Goal: Entertainment & Leisure: Browse casually

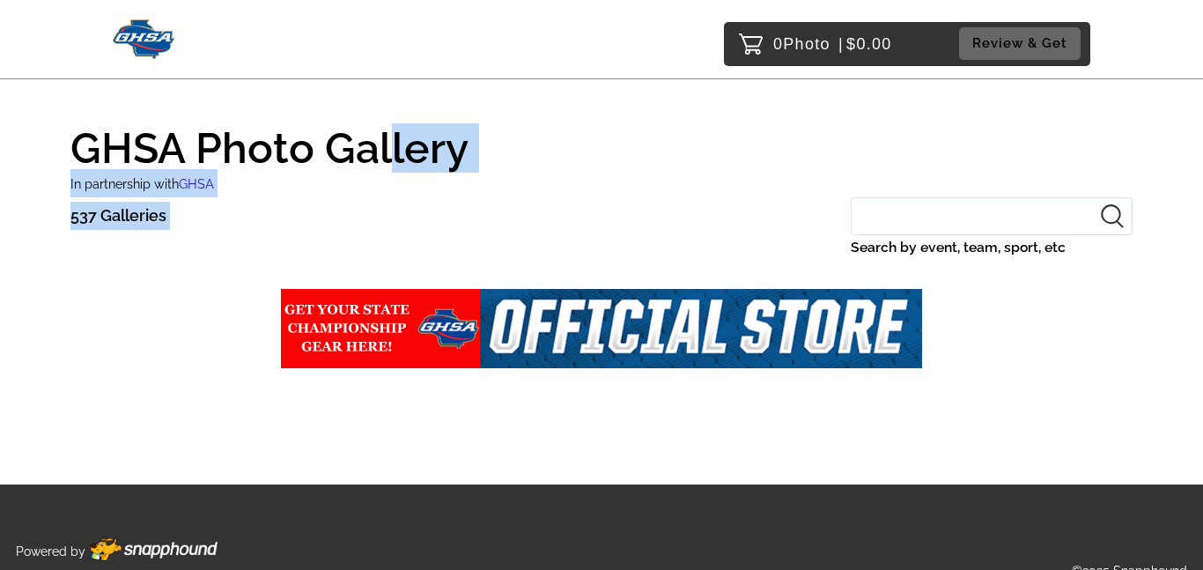
click at [380, 0] on html "0 Photo | $0.00 Review & Get GHSA Photo Gallery In partnership with GHSA 537 Ga…" at bounding box center [601, 310] width 1203 height 620
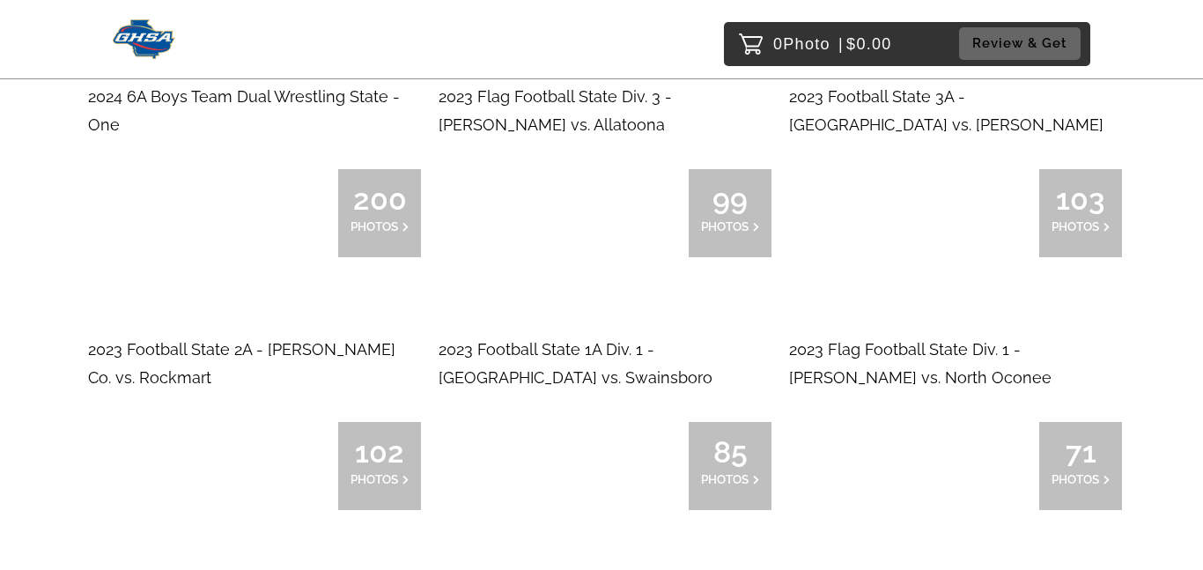
scroll to position [12814, 0]
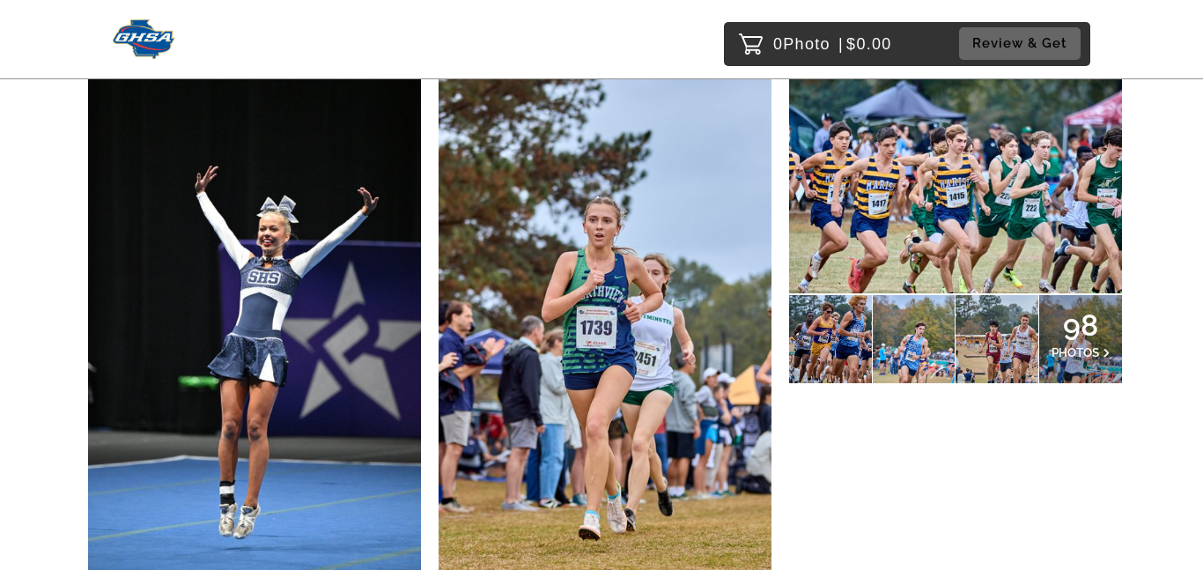
click at [1058, 320] on span "98" at bounding box center [1080, 325] width 58 height 11
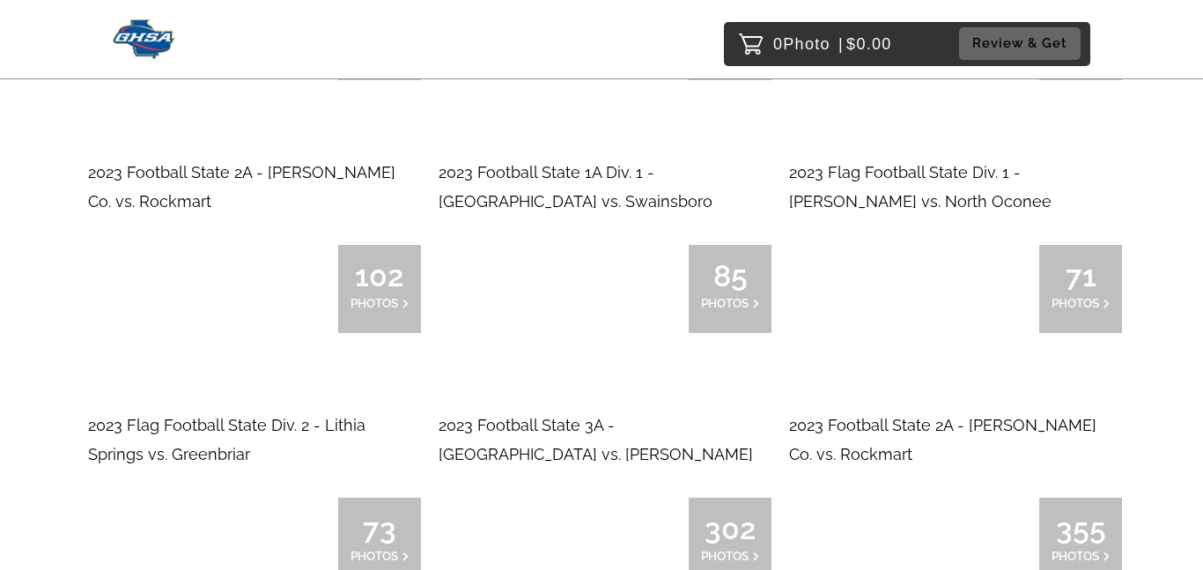
scroll to position [14001, 0]
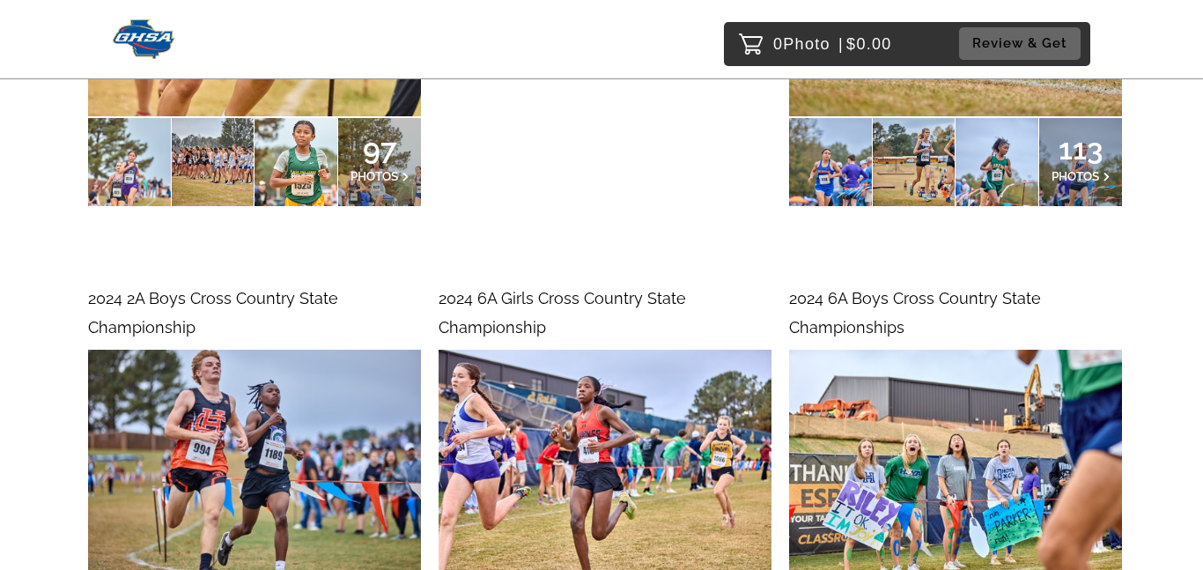
click at [181, 284] on div "2024 2A Boys Cross Country State Championship" at bounding box center [254, 312] width 333 height 57
click at [247, 356] on img at bounding box center [254, 461] width 333 height 222
click at [195, 435] on img at bounding box center [254, 461] width 333 height 222
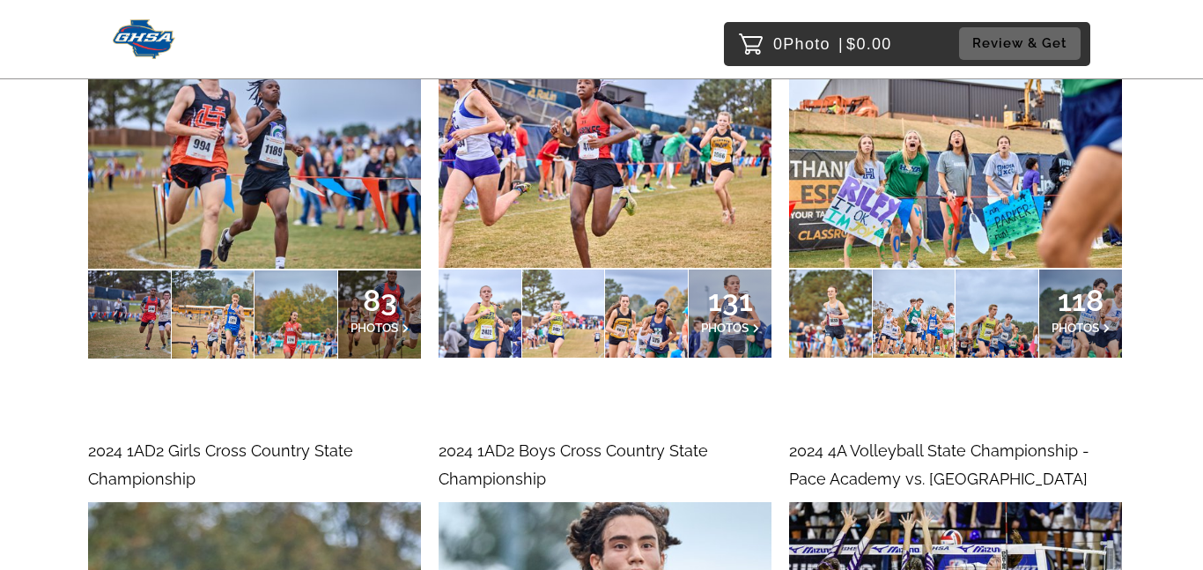
scroll to position [14314, 0]
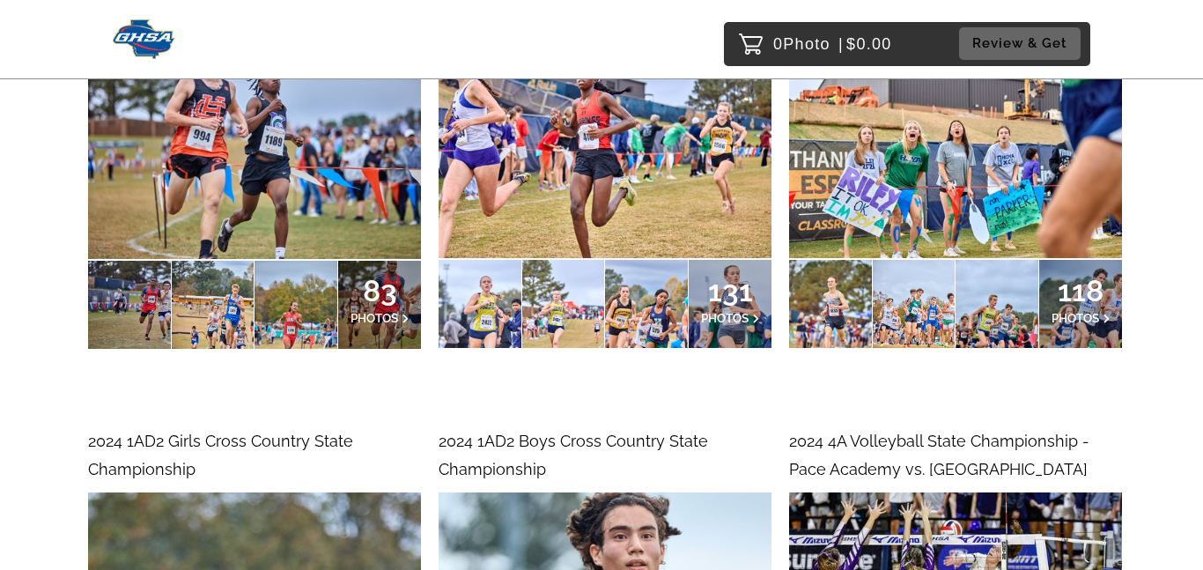
click at [356, 261] on div "83 PHOTOS" at bounding box center [379, 305] width 83 height 88
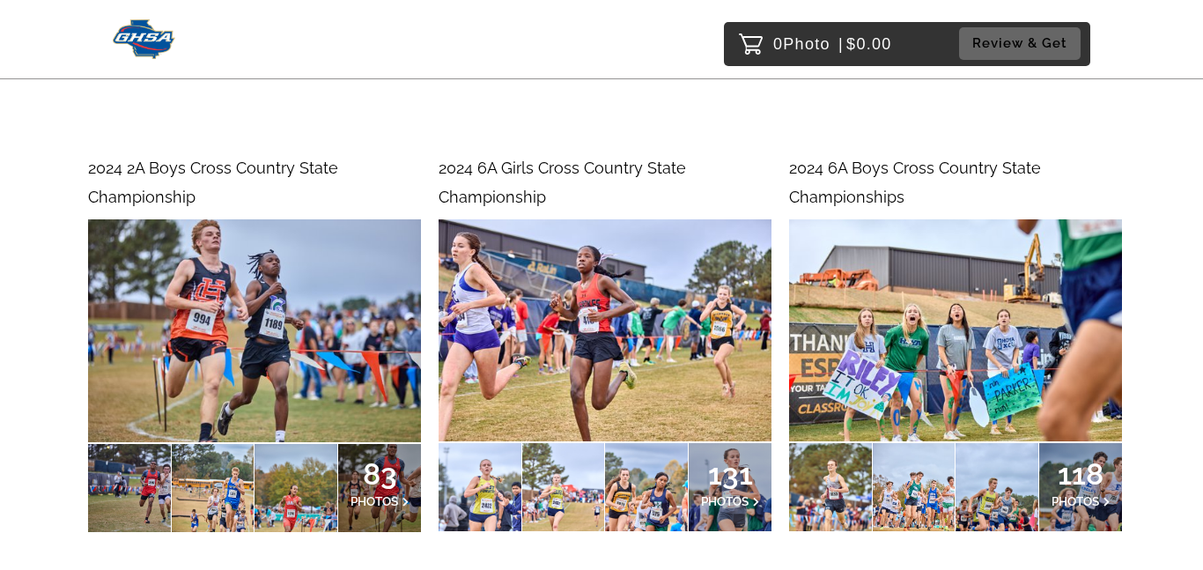
scroll to position [14129, 0]
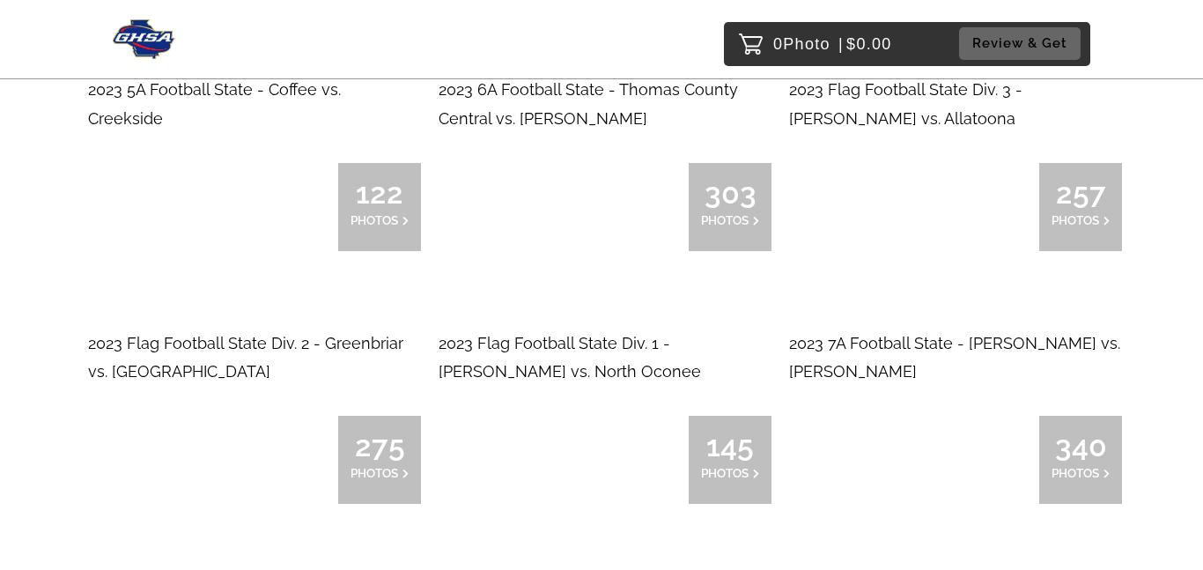
scroll to position [14059, 0]
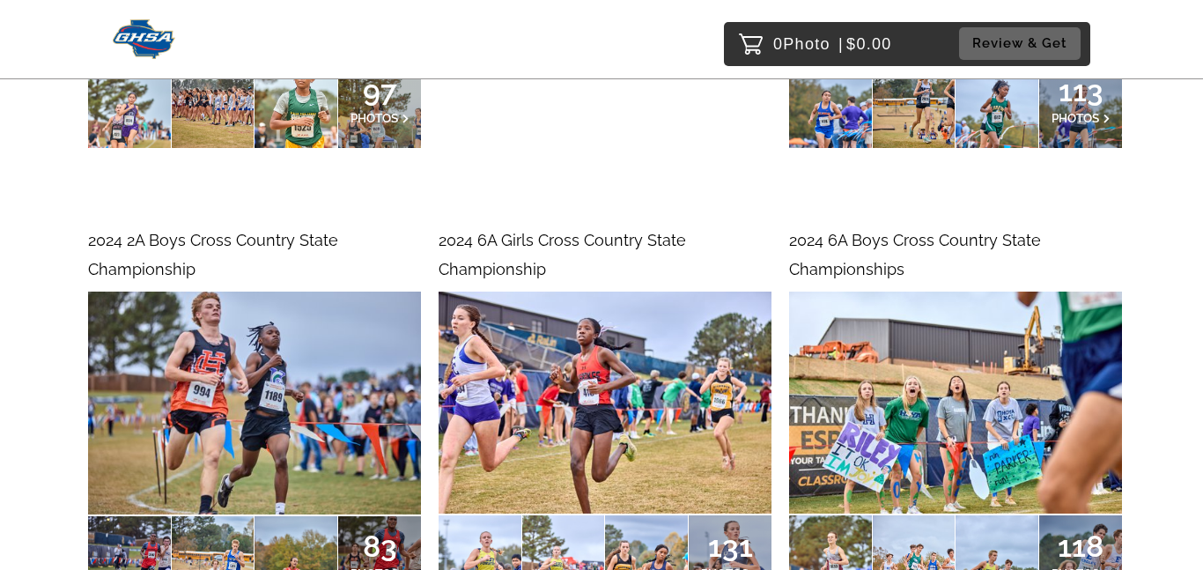
click at [249, 231] on span "2024 2A Boys Cross Country State Championship" at bounding box center [213, 254] width 250 height 47
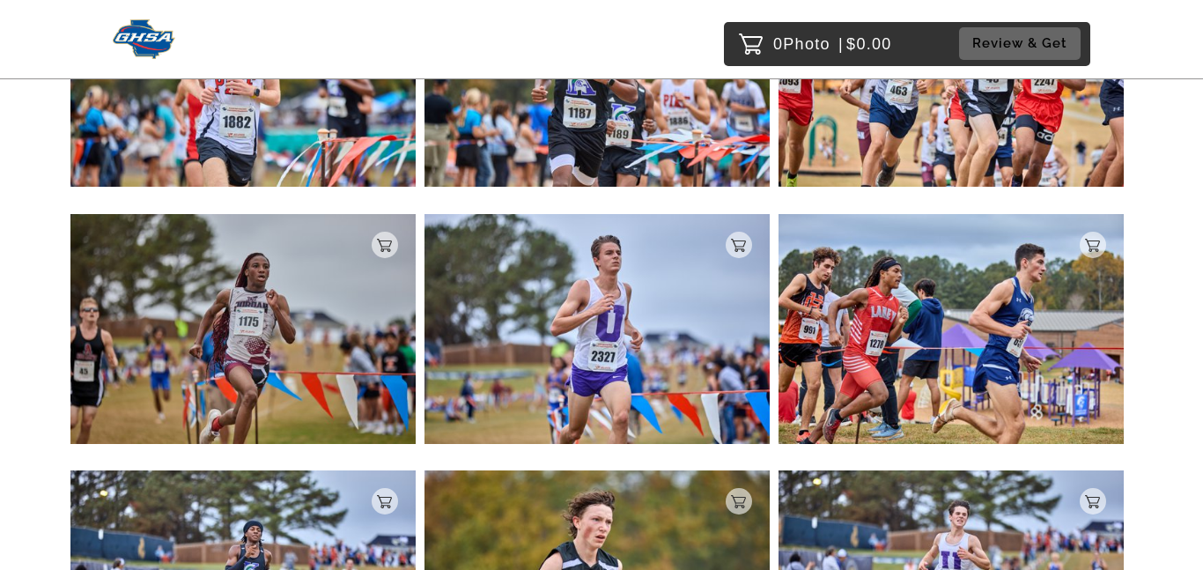
scroll to position [6335, 0]
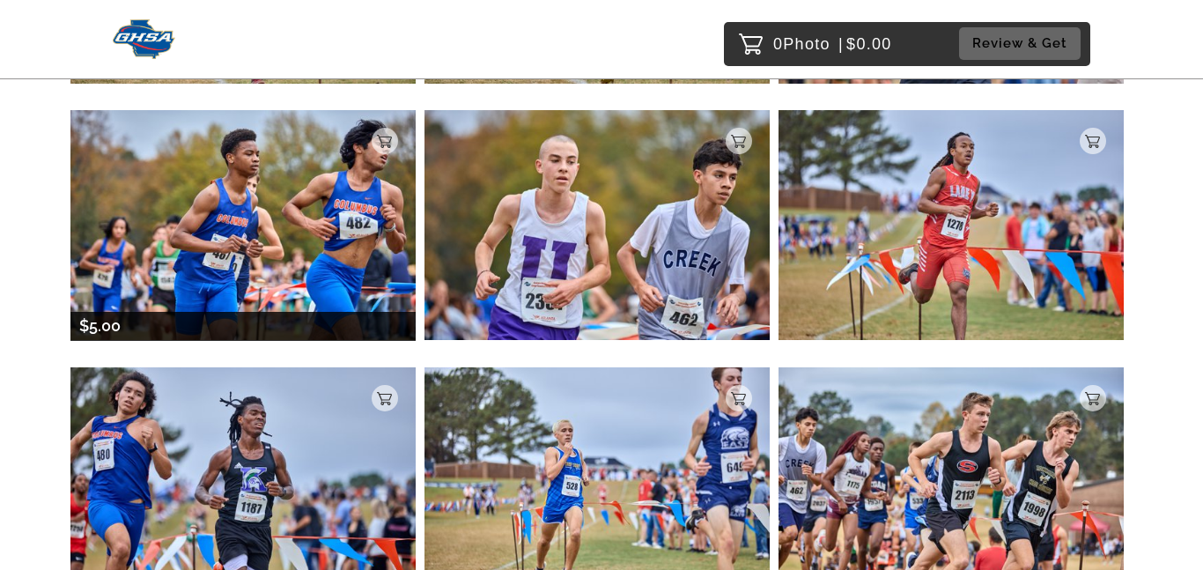
click at [328, 300] on img at bounding box center [242, 225] width 345 height 230
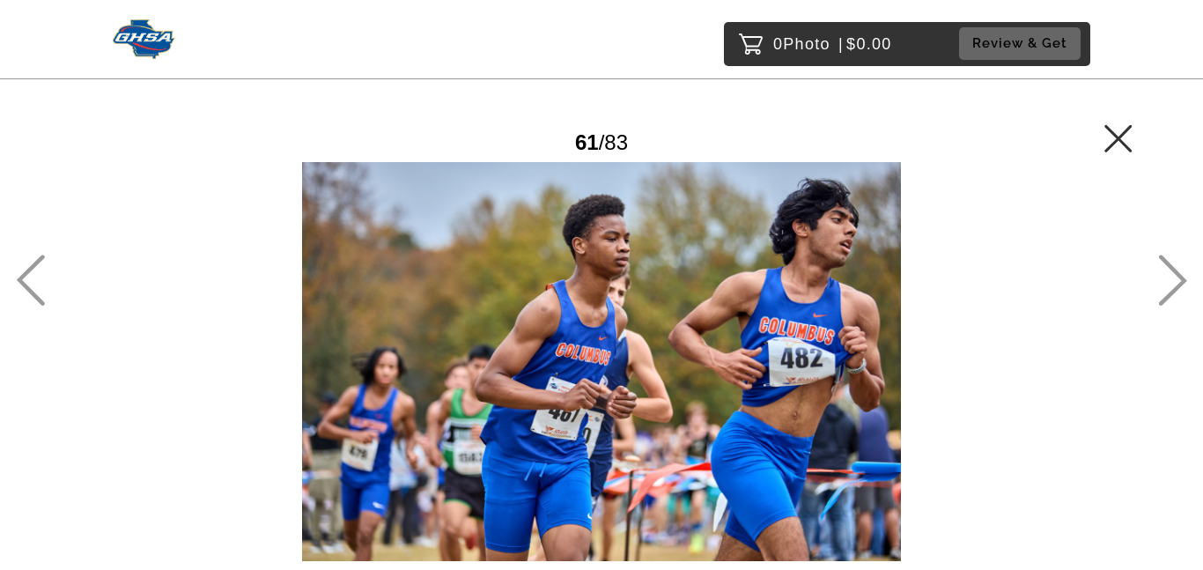
click at [1122, 132] on icon at bounding box center [1117, 137] width 27 height 27
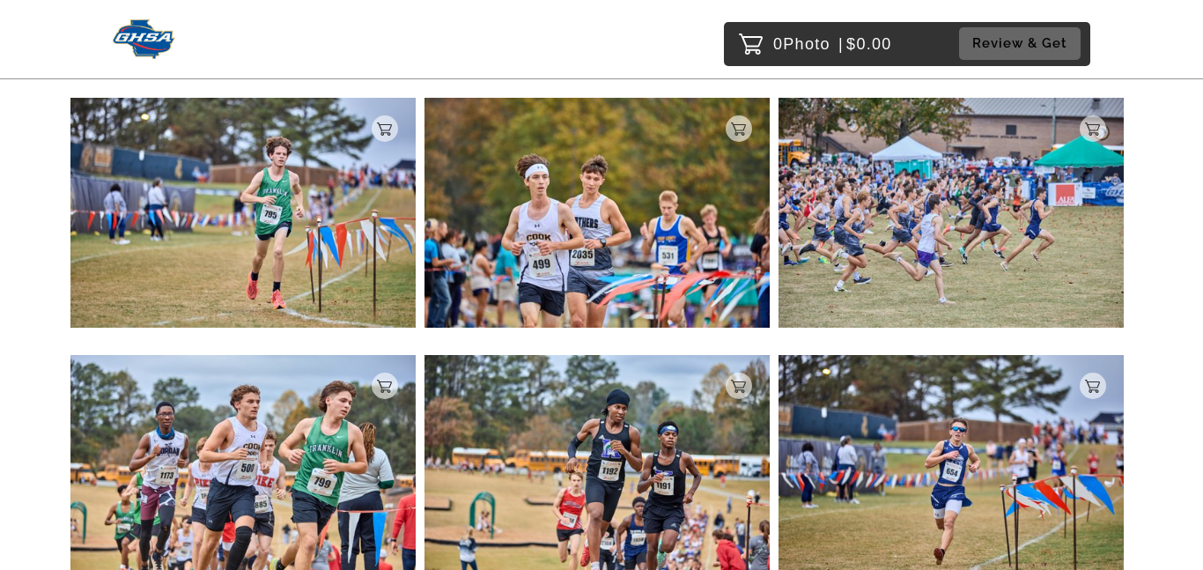
scroll to position [2516, 0]
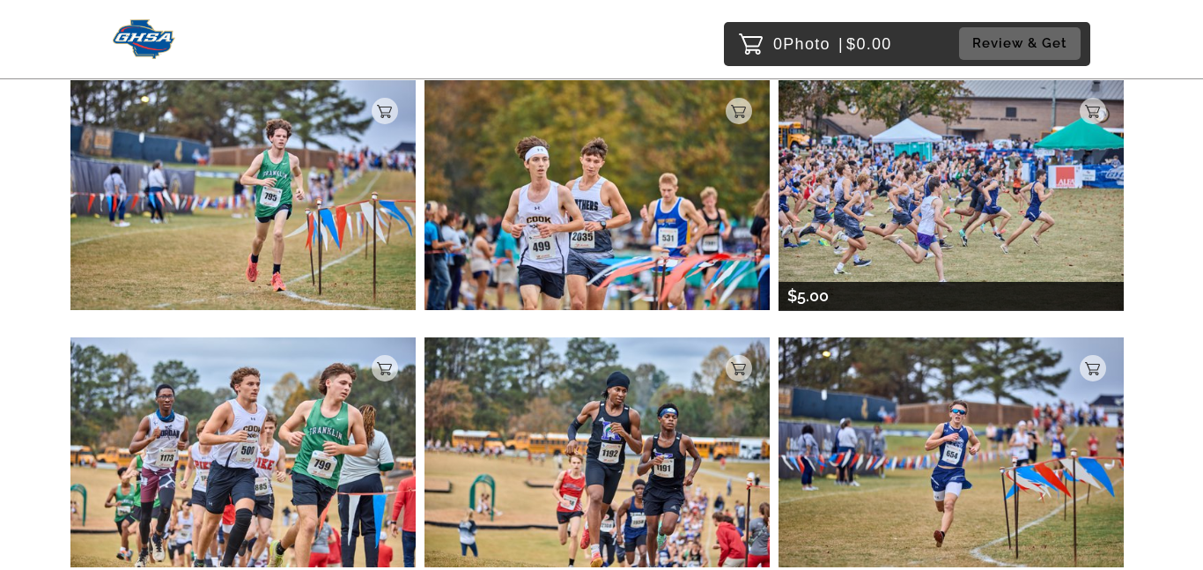
click at [954, 222] on img at bounding box center [950, 195] width 345 height 230
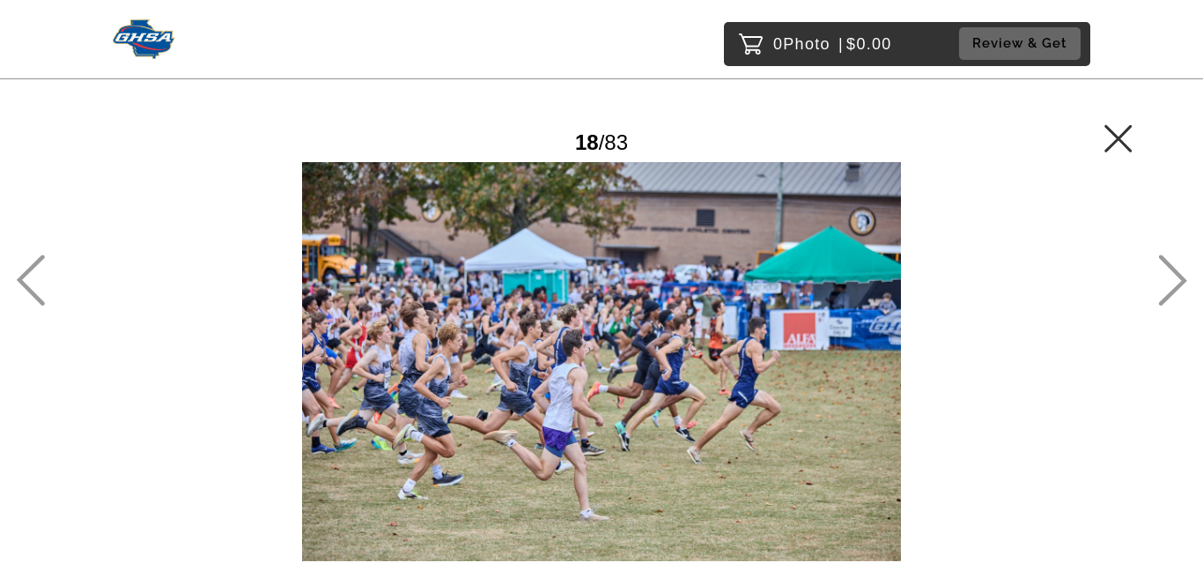
click at [1117, 136] on icon at bounding box center [1117, 137] width 27 height 27
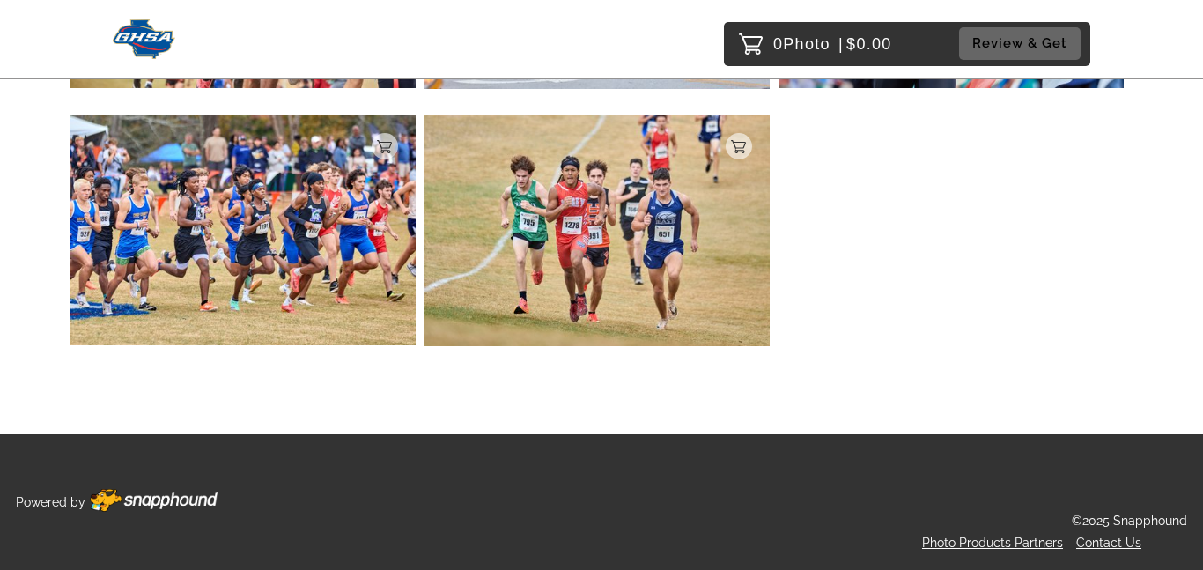
scroll to position [7263, 0]
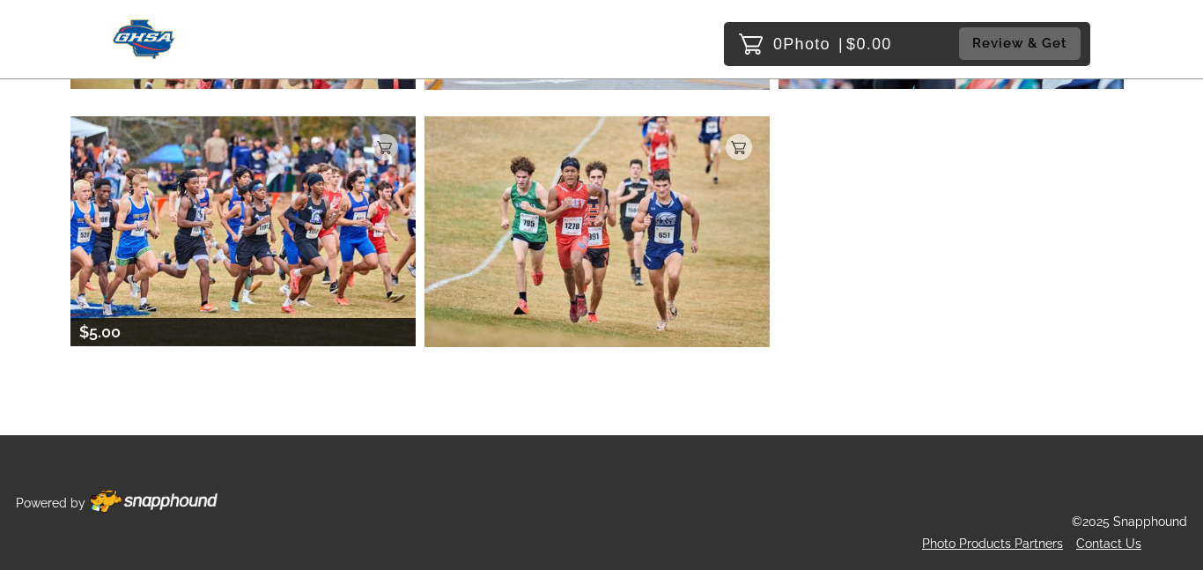
click at [325, 296] on img at bounding box center [242, 231] width 345 height 230
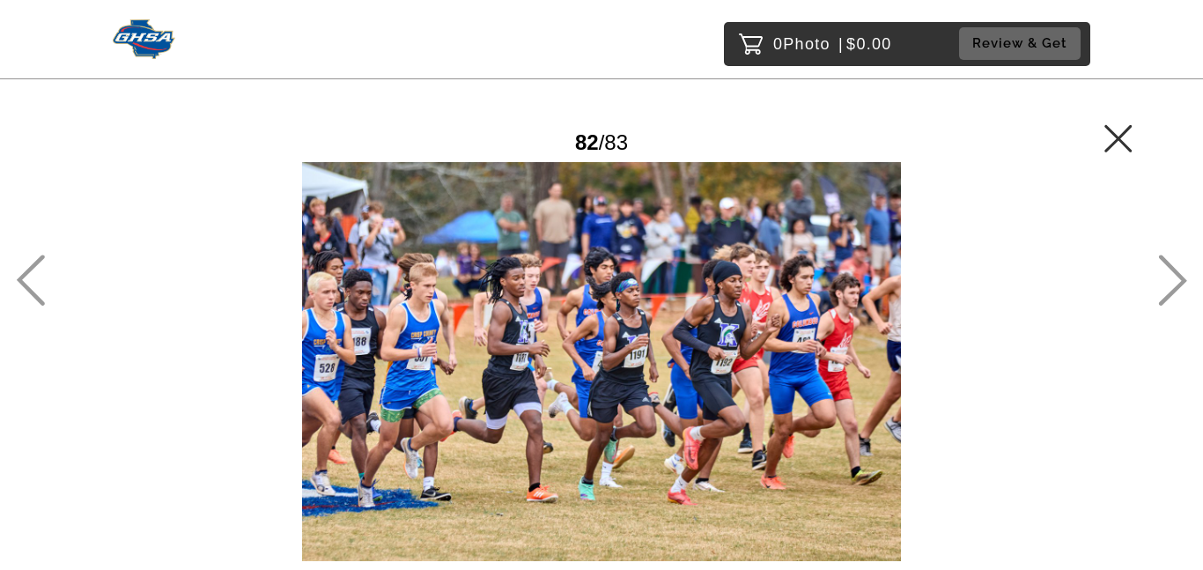
click at [1119, 123] on div "82 / 83" at bounding box center [601, 143] width 1062 height 40
click at [1114, 133] on icon at bounding box center [1117, 137] width 27 height 27
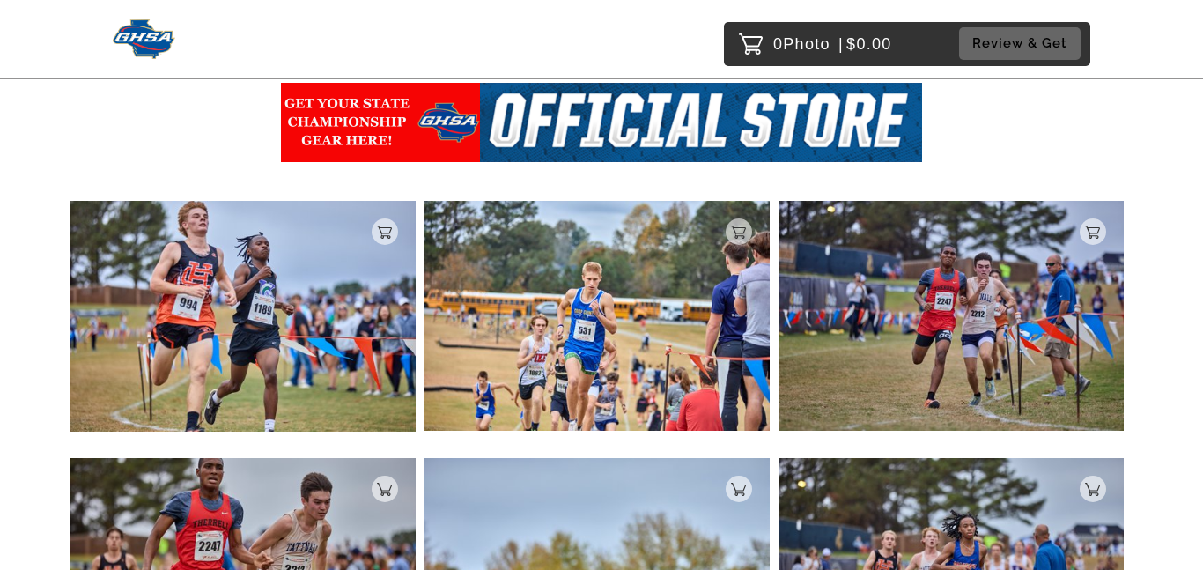
scroll to position [247, 0]
